Goal: Task Accomplishment & Management: Complete application form

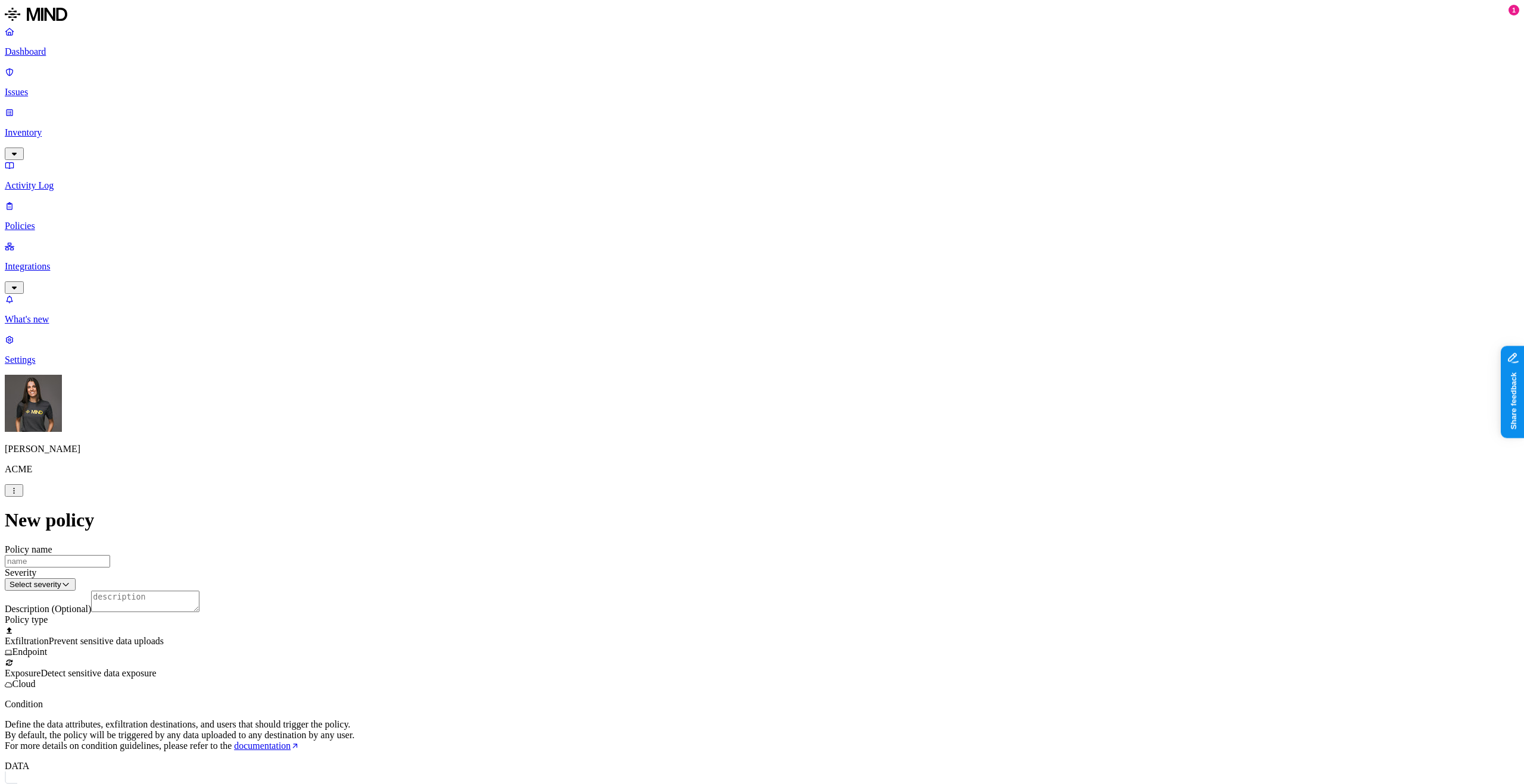
click at [704, 539] on label "Classification" at bounding box center [698, 534] width 52 height 10
click at [732, 634] on div "PHI" at bounding box center [729, 628] width 114 height 34
click at [156, 669] on span "Detect sensitive data exposure" at bounding box center [98, 673] width 115 height 10
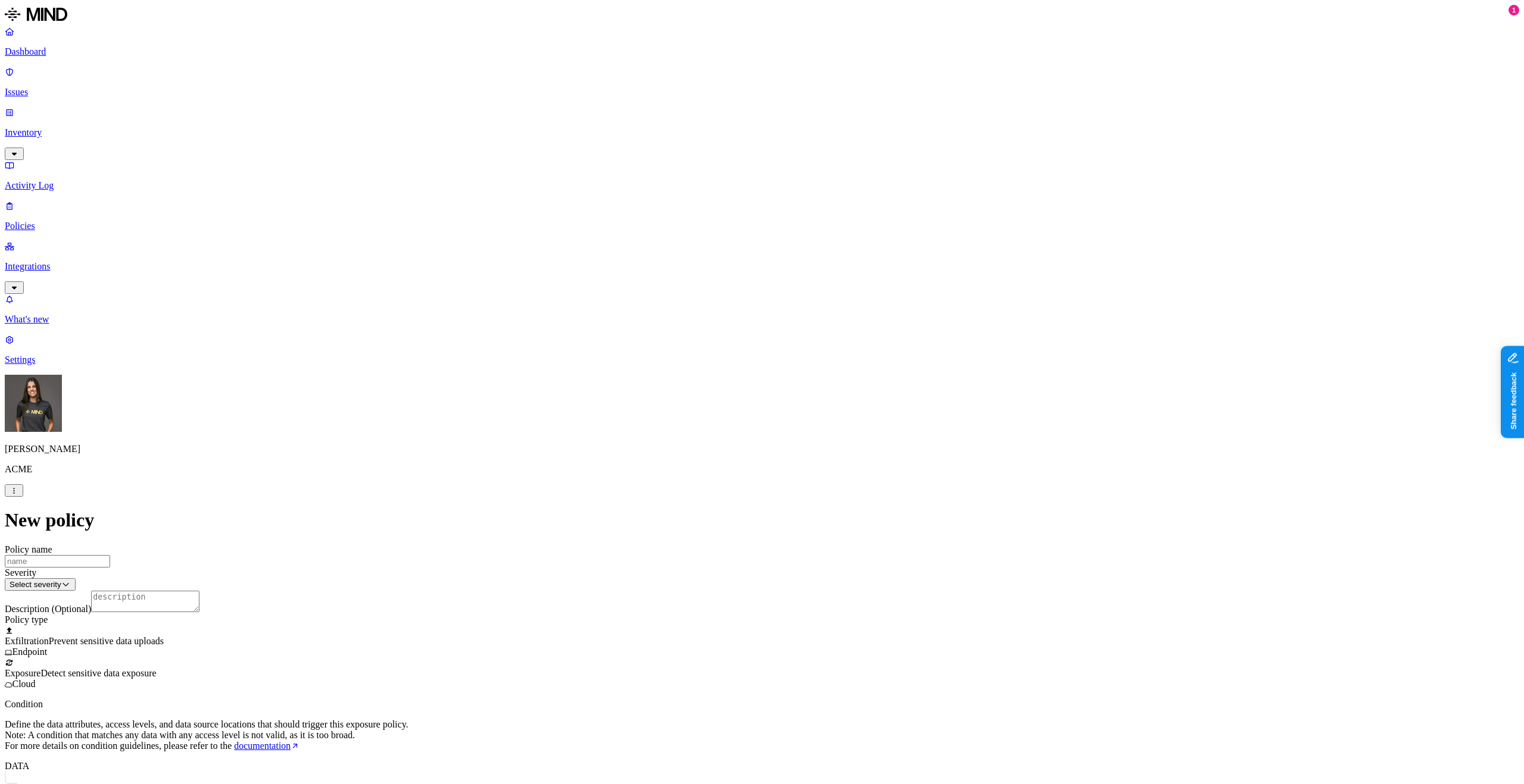
click at [717, 537] on label "Classification" at bounding box center [698, 534] width 52 height 10
click at [734, 627] on div "PHI" at bounding box center [729, 628] width 114 height 34
click at [828, 719] on p "Define the data attributes, access levels, and data source locations that shoul…" at bounding box center [761, 735] width 1514 height 32
click at [110, 555] on input "Policy name" at bounding box center [57, 561] width 106 height 12
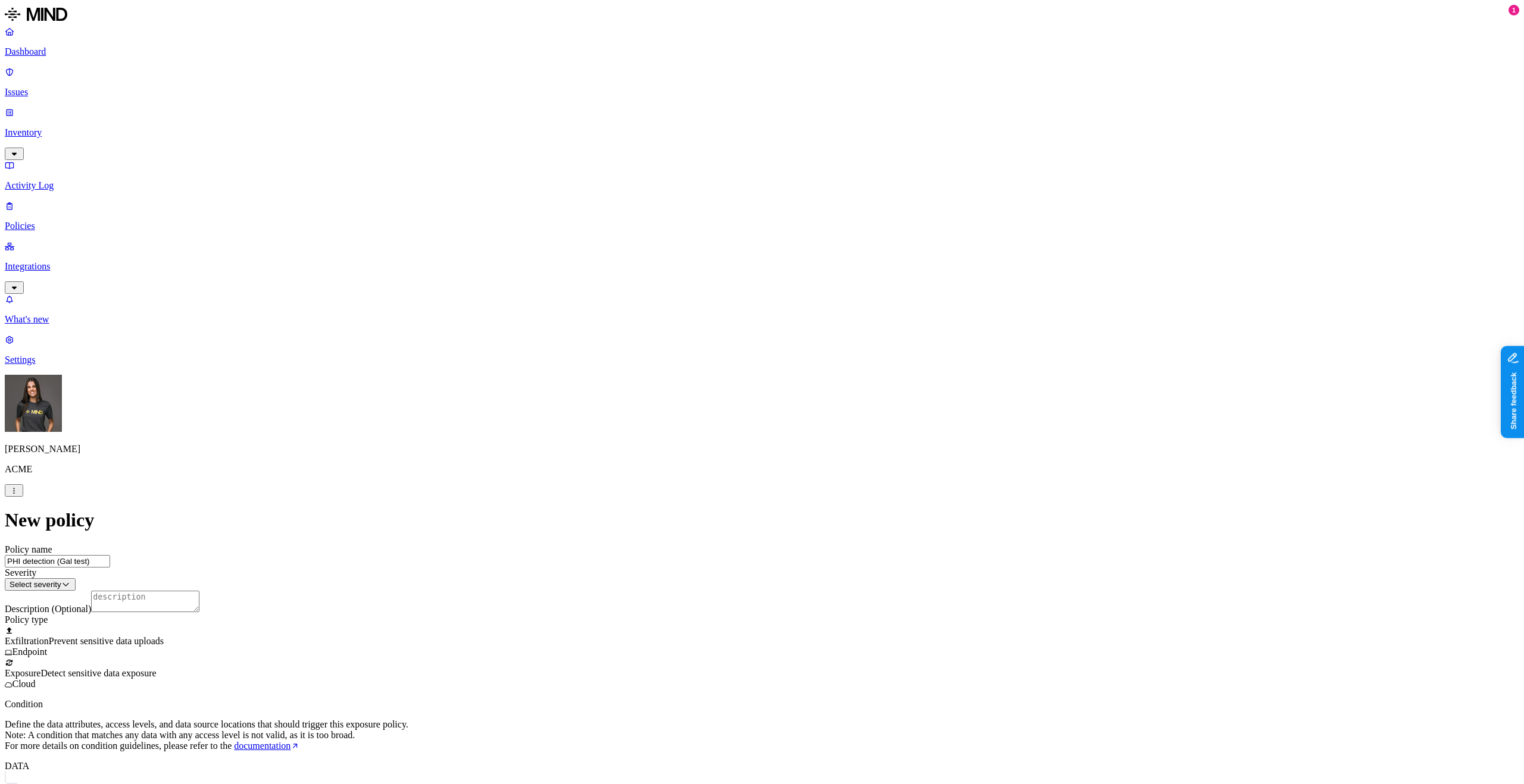
type input "PHI detection (Gal test)"
click at [702, 155] on html "Dashboard Issues Inventory Activity Log Policies Integrations What's new 1 Sett…" at bounding box center [762, 559] width 1524 height 1117
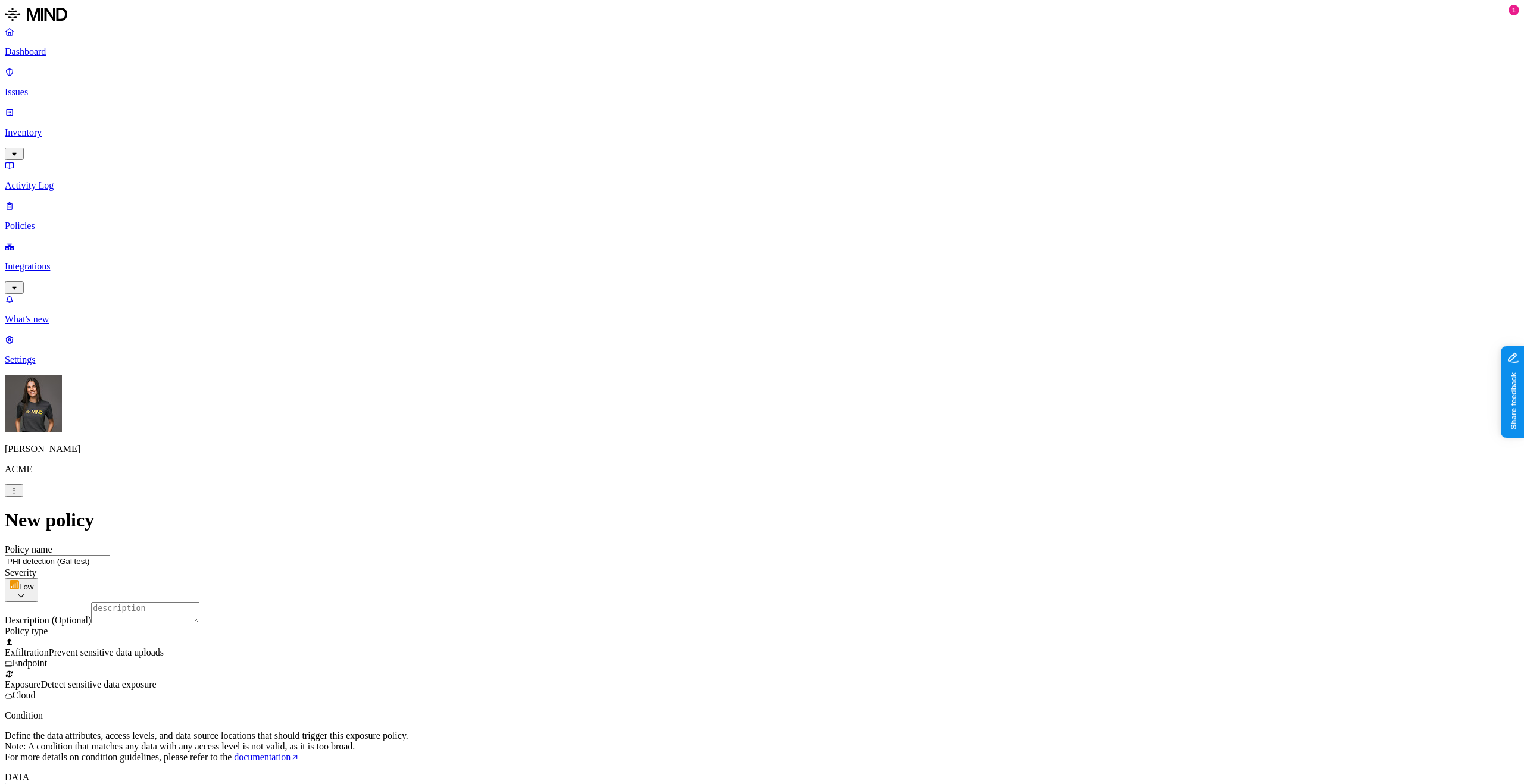
scroll to position [158, 0]
select select
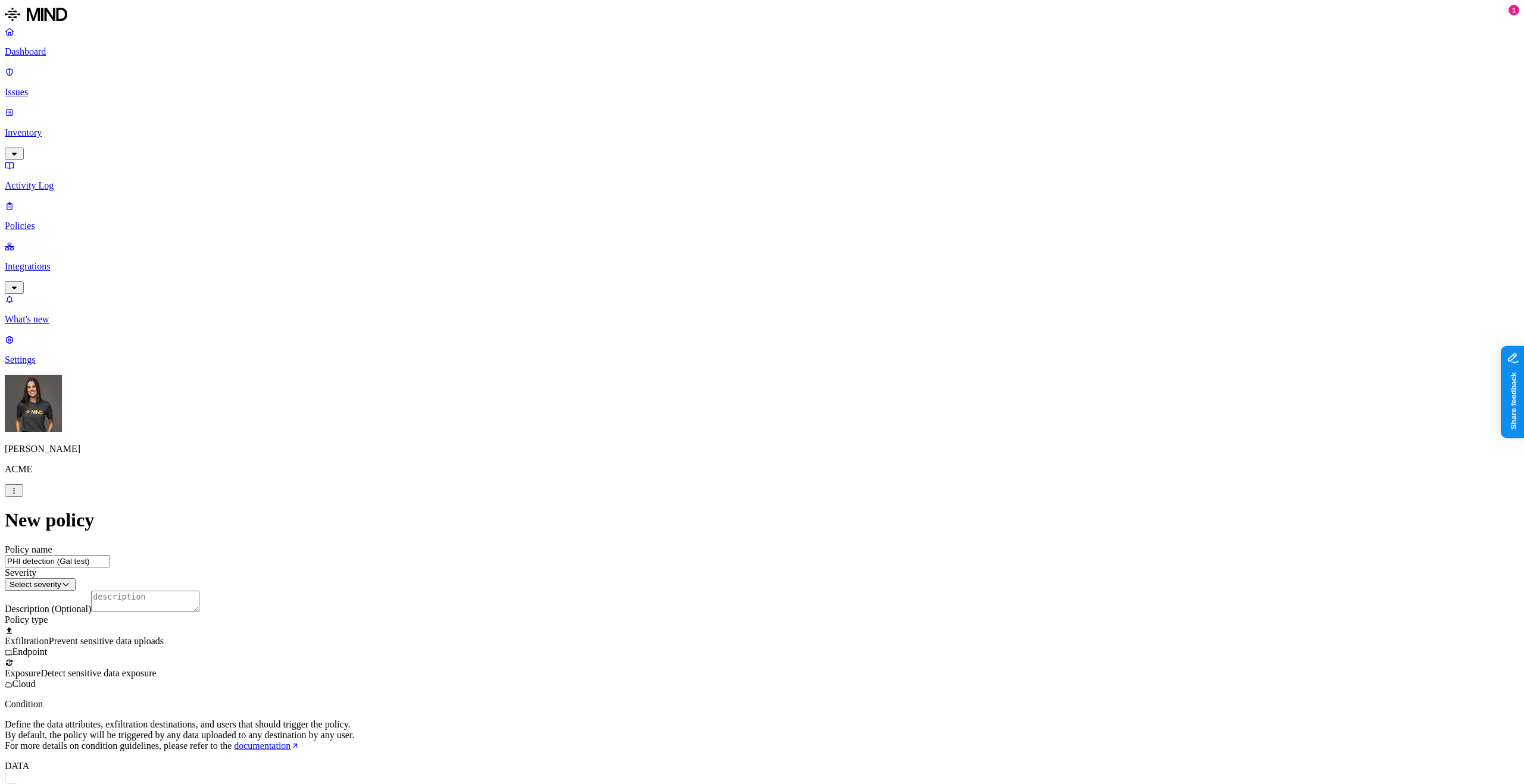
scroll to position [403, 0]
click at [79, 221] on p "Policies" at bounding box center [761, 226] width 1514 height 11
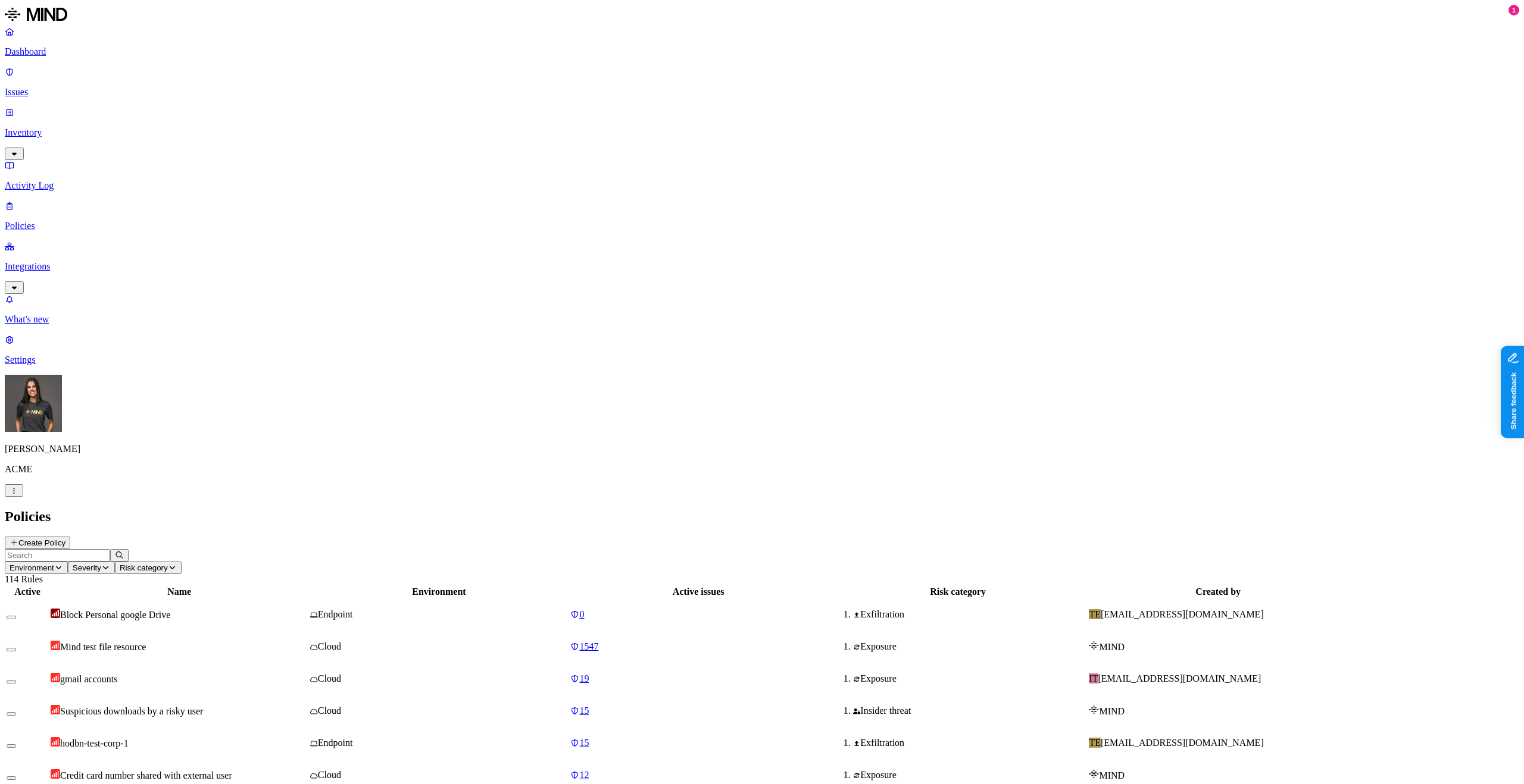
click at [110, 549] on input "text" at bounding box center [57, 555] width 106 height 12
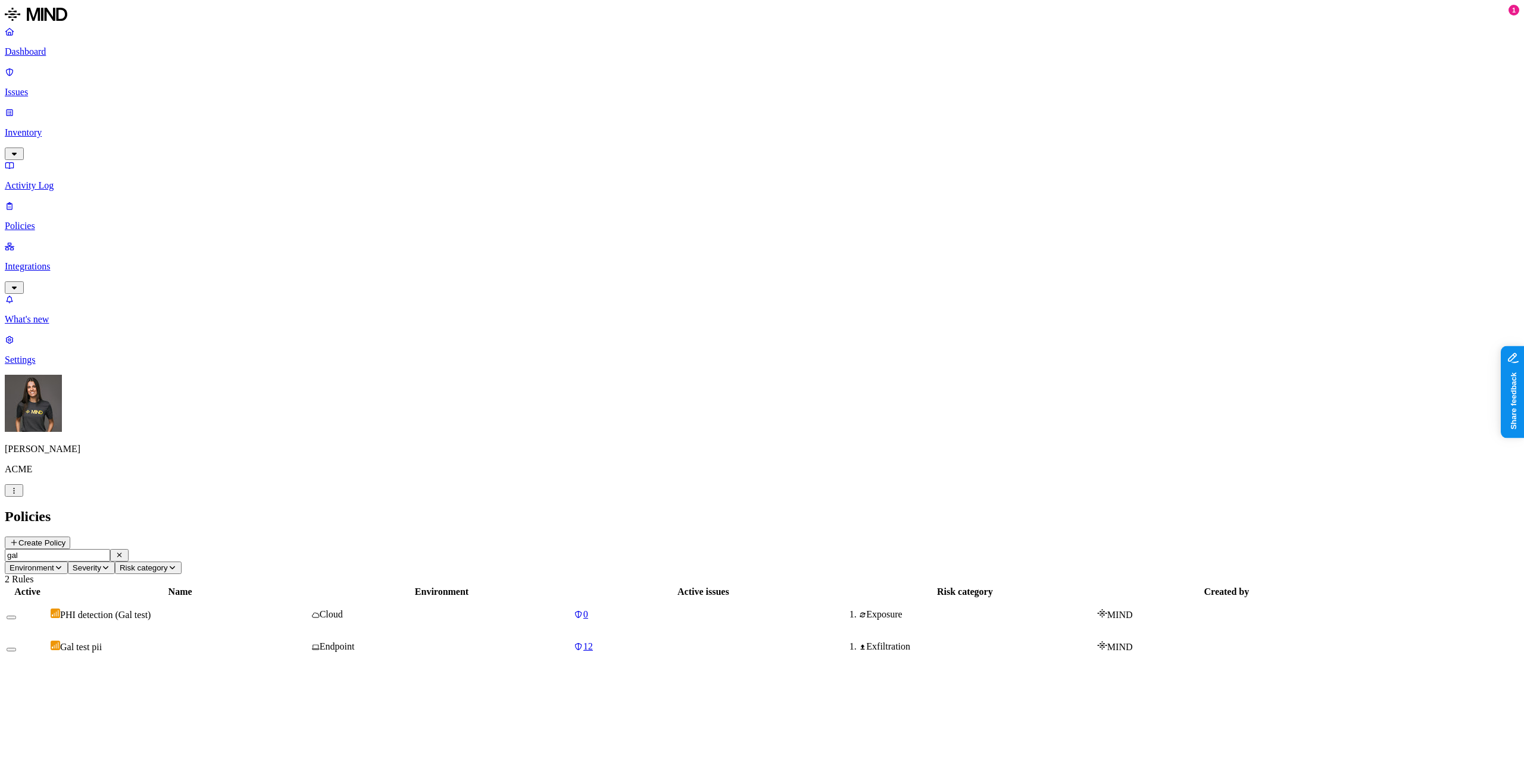
type input "gal"
click at [151, 610] on span "PHI detection (Gal test)" at bounding box center [106, 615] width 90 height 10
click at [79, 87] on p "Issues" at bounding box center [761, 92] width 1514 height 11
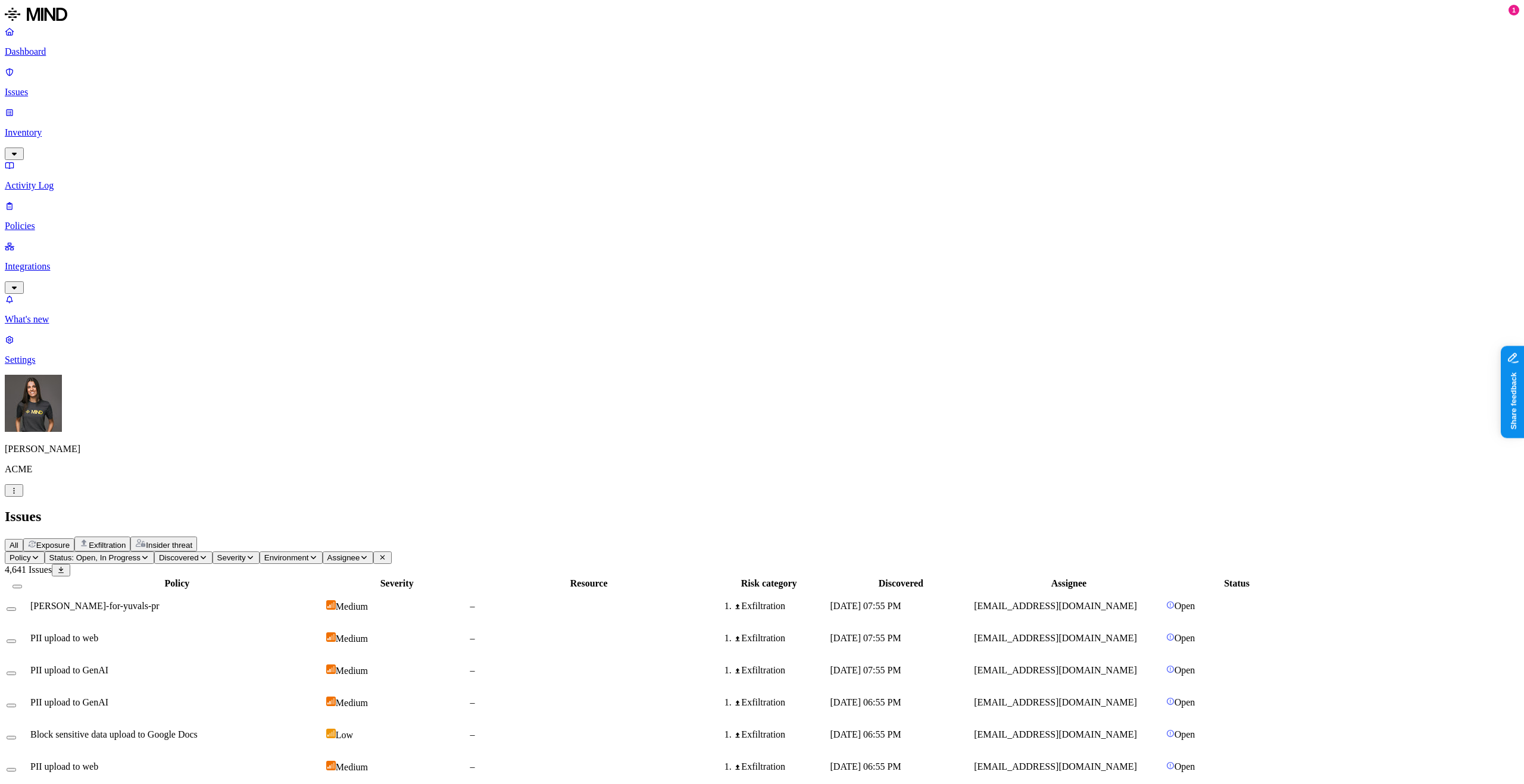
click at [40, 554] on icon "button" at bounding box center [35, 558] width 9 height 7
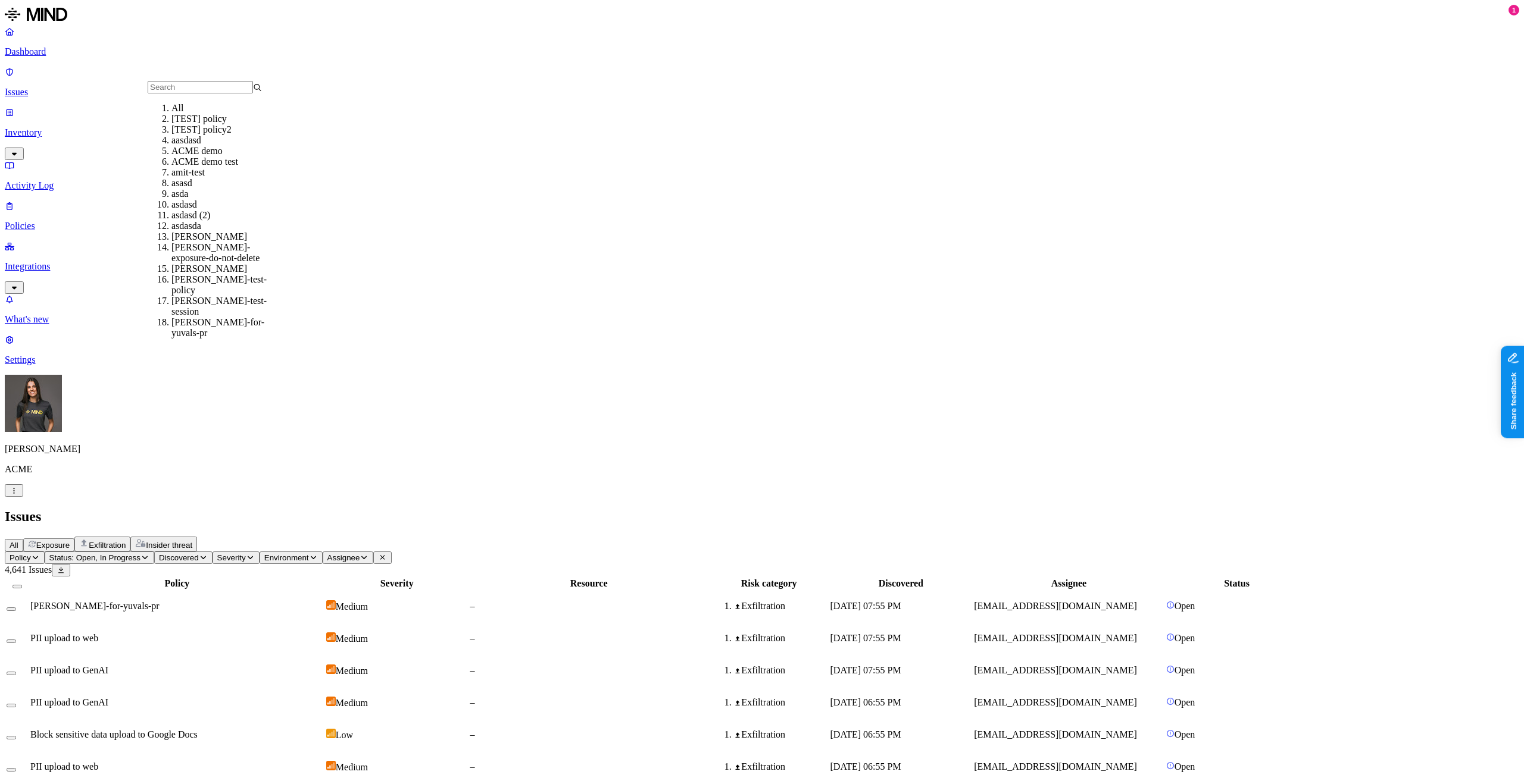
click at [34, 128] on p "Inventory" at bounding box center [761, 133] width 1514 height 11
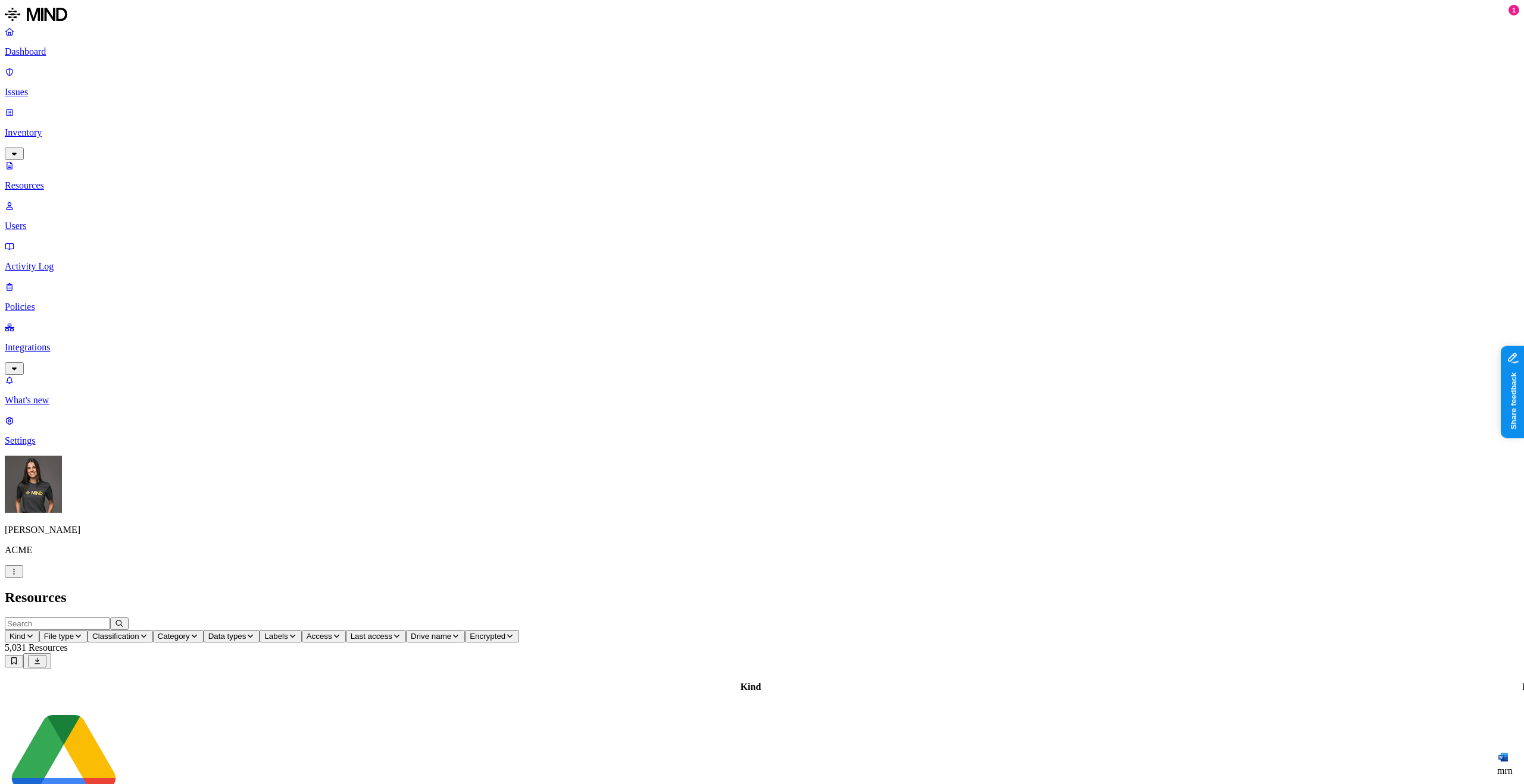
click at [50, 262] on p "Activity Log" at bounding box center [761, 267] width 1514 height 11
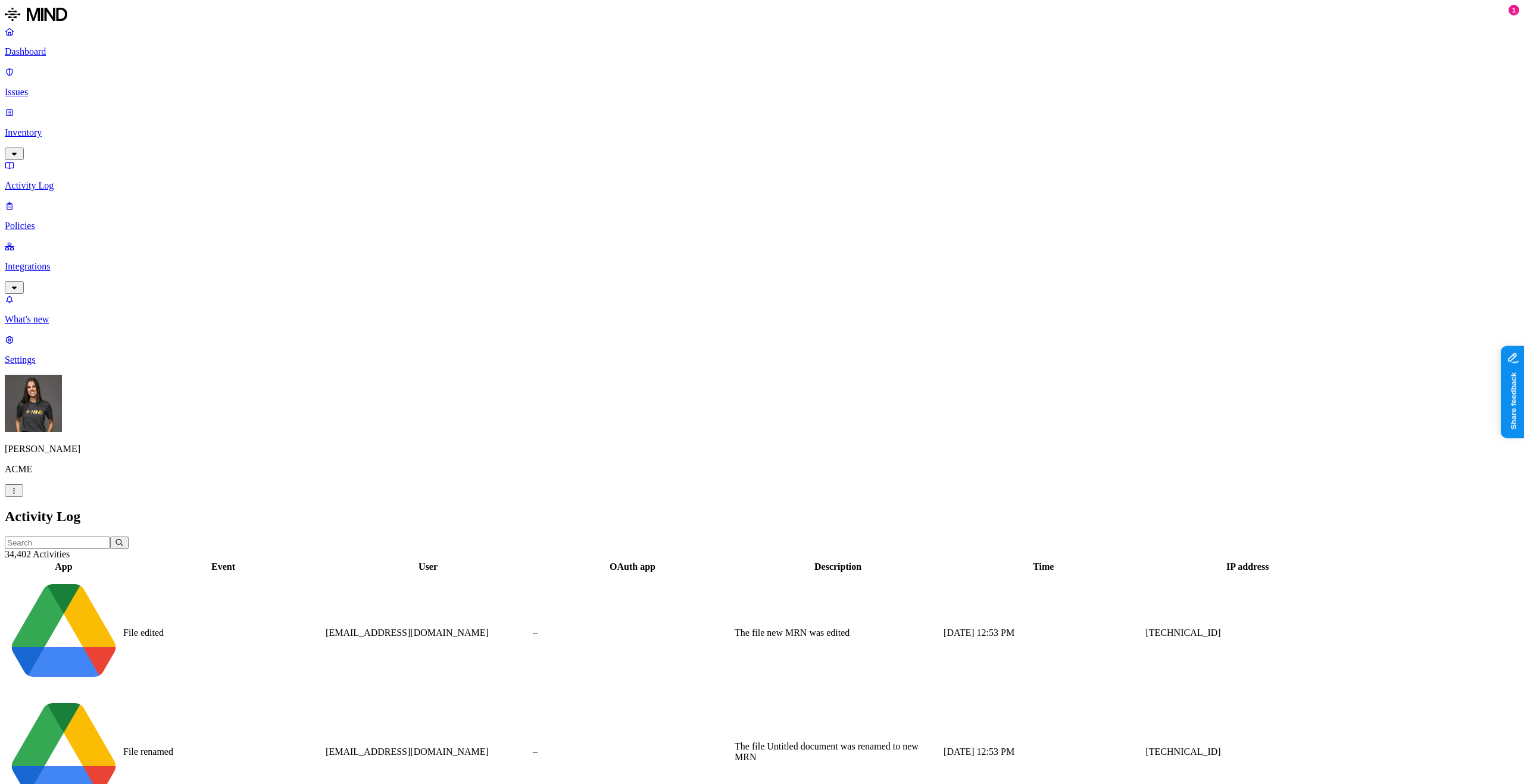
click at [421, 628] on span "hodbn@acme.tannin.io" at bounding box center [407, 632] width 163 height 10
click at [71, 107] on link "Inventory" at bounding box center [761, 133] width 1514 height 51
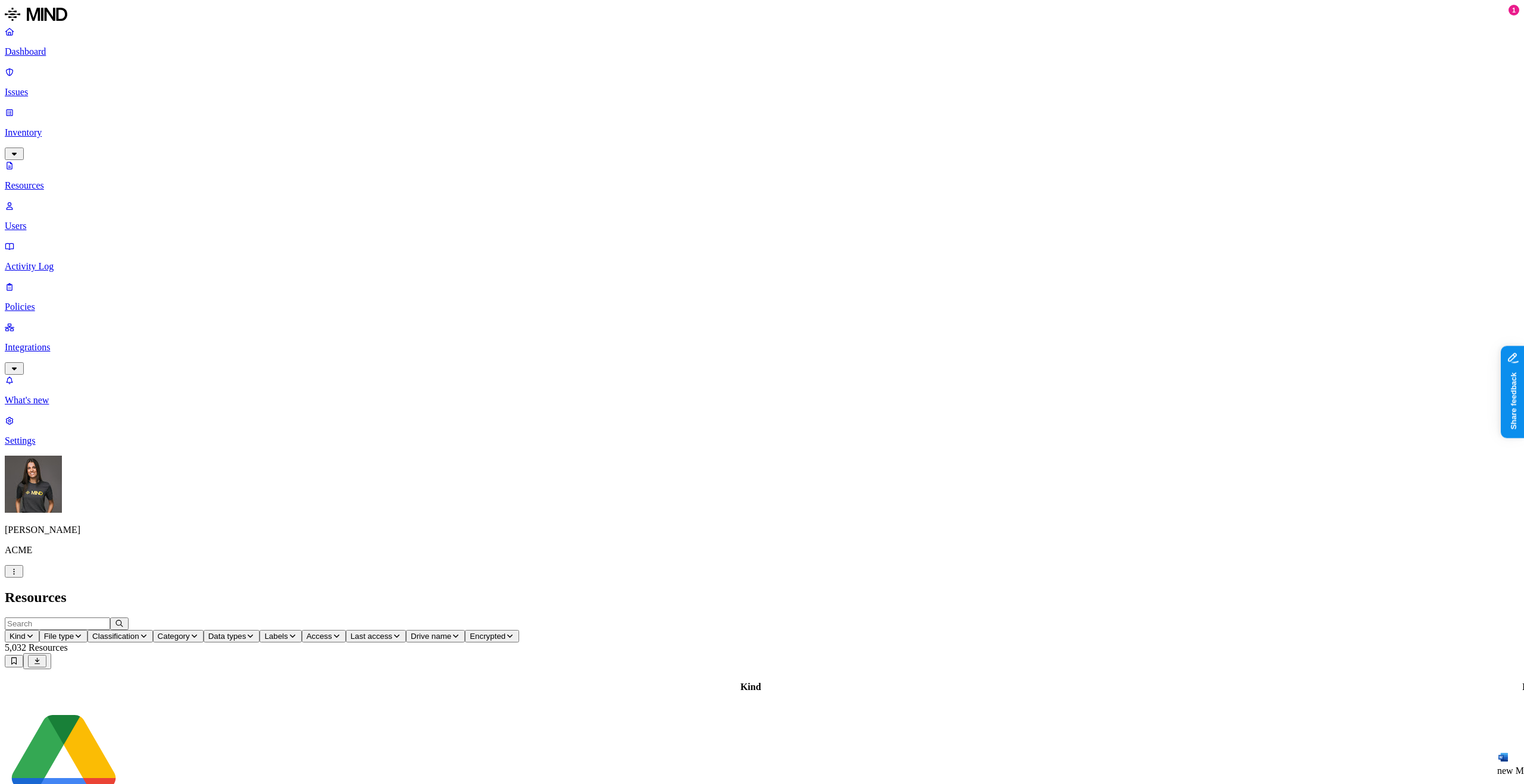
click at [1497, 751] on div "new MRN" at bounding box center [1541, 764] width 88 height 25
click at [59, 302] on p "Policies" at bounding box center [761, 307] width 1514 height 11
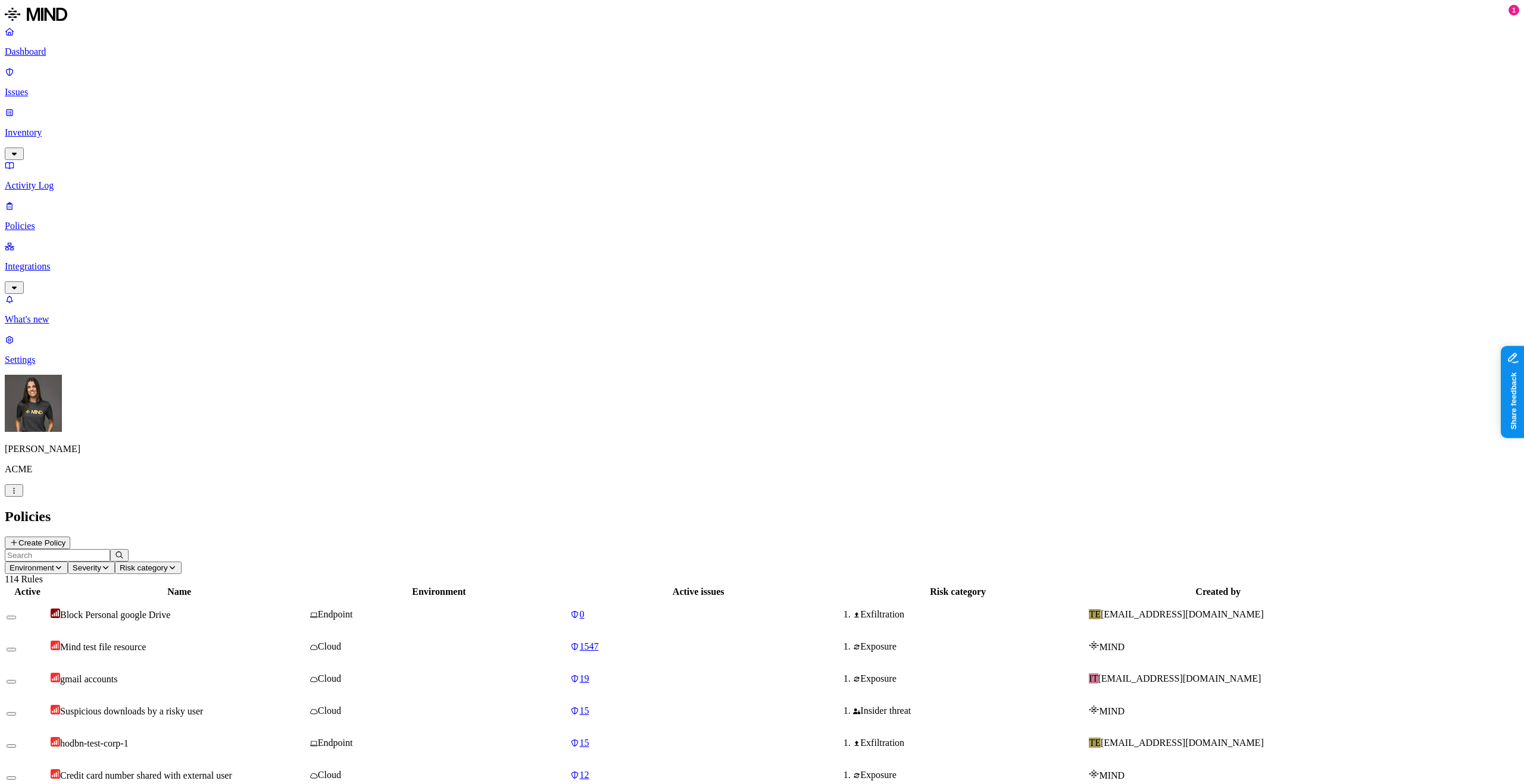
click at [54, 563] on span "Environment" at bounding box center [32, 568] width 44 height 9
click at [110, 549] on input "text" at bounding box center [57, 555] width 106 height 12
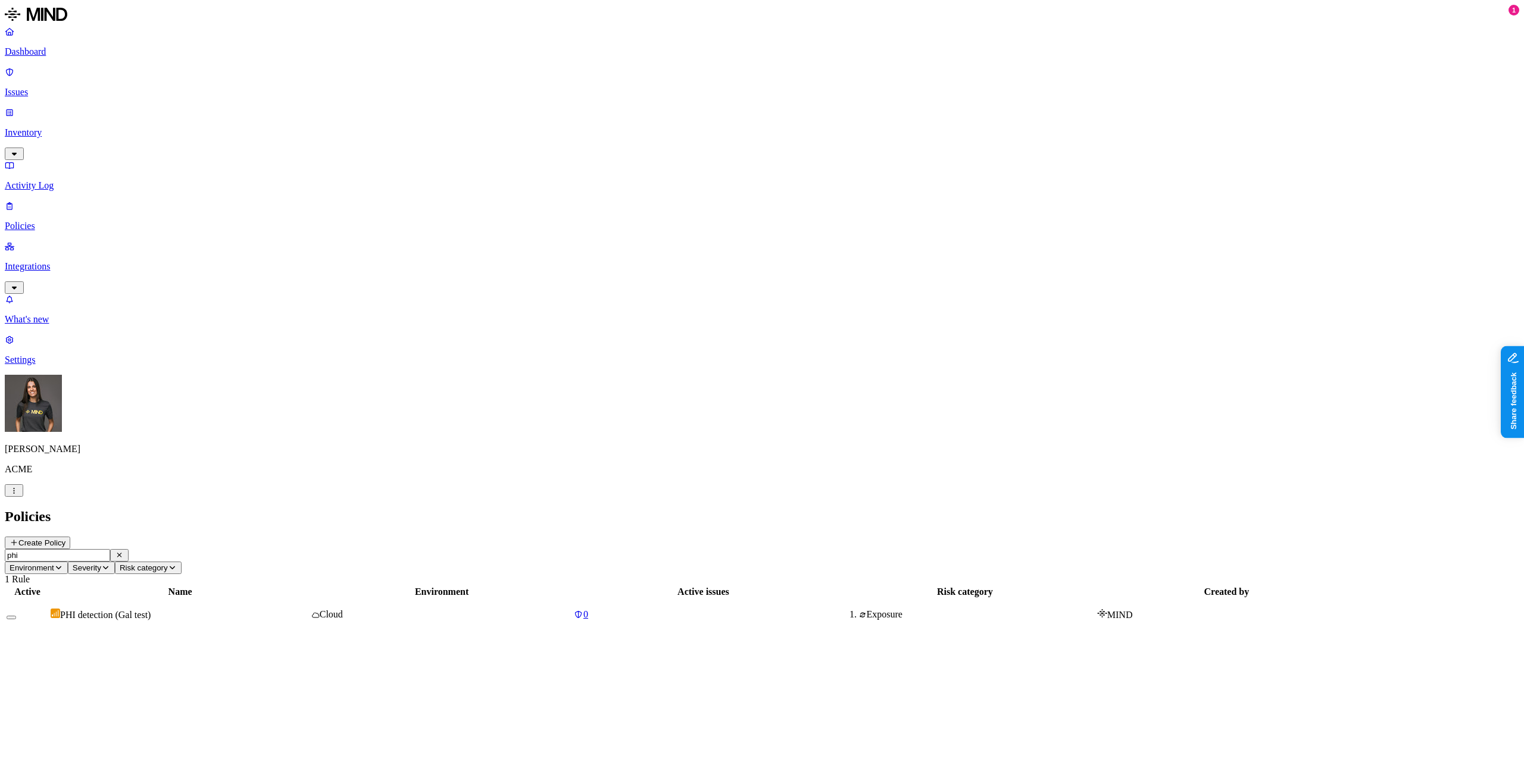
type input "phi"
click at [151, 610] on span "PHI detection (Gal test)" at bounding box center [106, 615] width 90 height 10
